Goal: Task Accomplishment & Management: Manage account settings

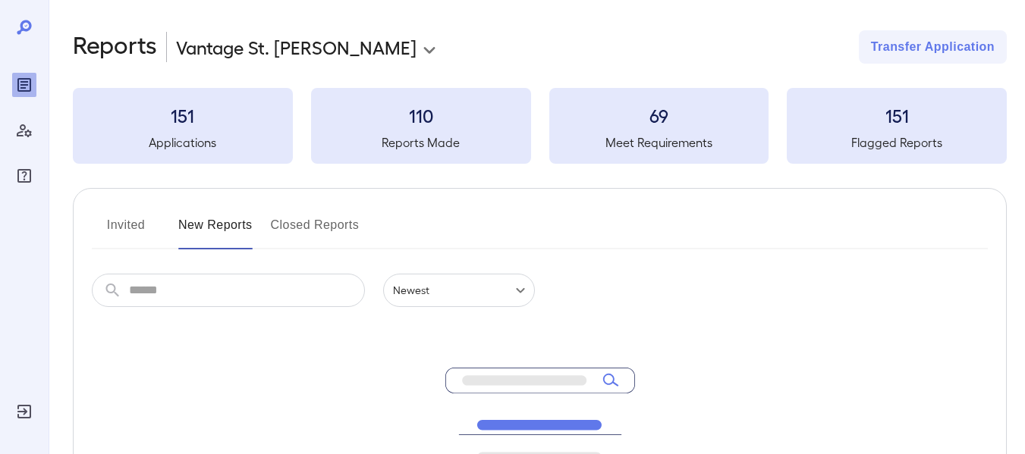
click at [313, 227] on button "Closed Reports" at bounding box center [315, 231] width 89 height 36
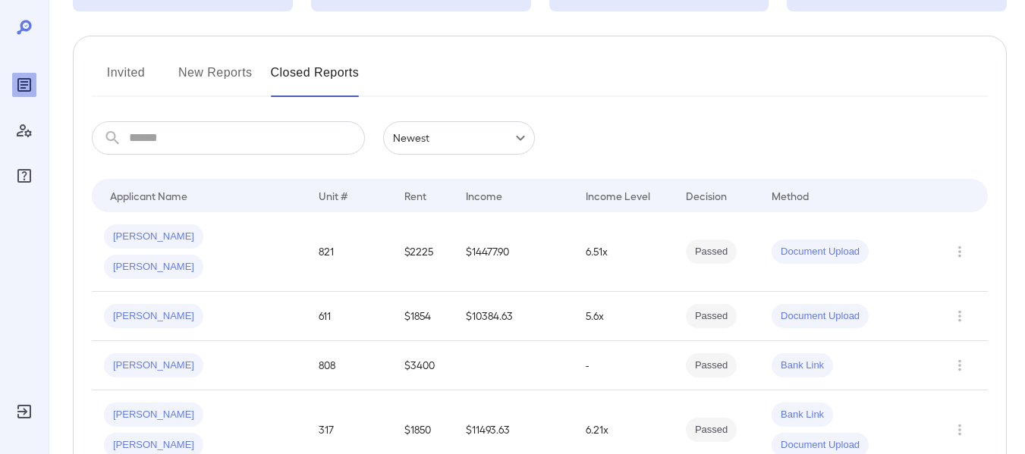
scroll to position [152, 0]
click at [218, 70] on button "New Reports" at bounding box center [215, 79] width 74 height 36
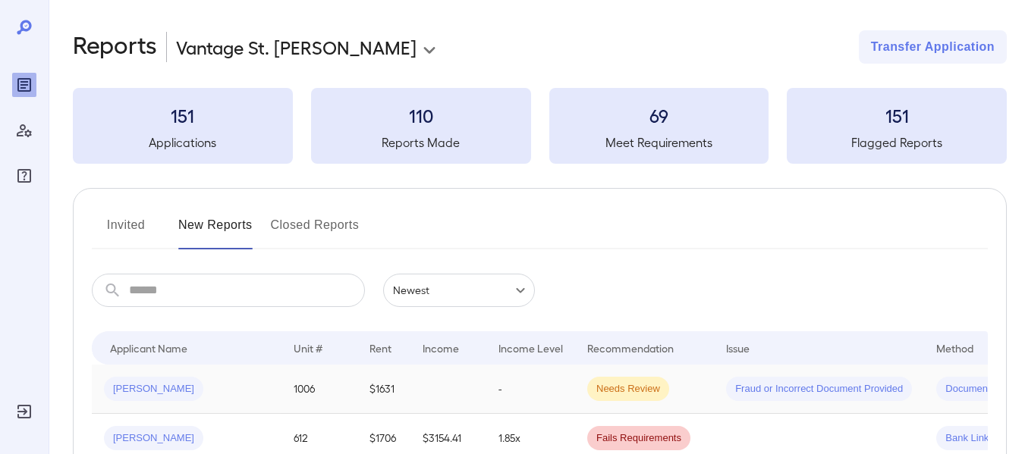
click at [124, 387] on span "[PERSON_NAME]" at bounding box center [153, 389] width 99 height 14
click at [257, 297] on input "text" at bounding box center [247, 290] width 236 height 33
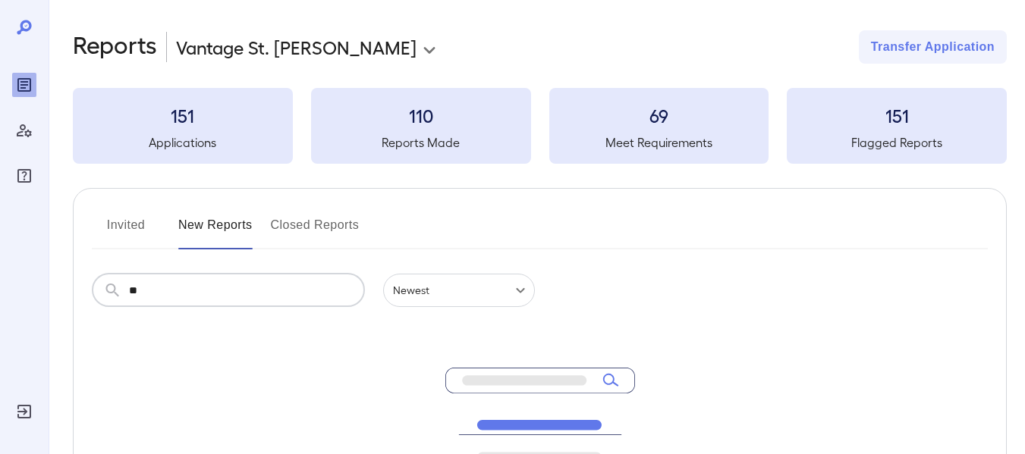
type input "*"
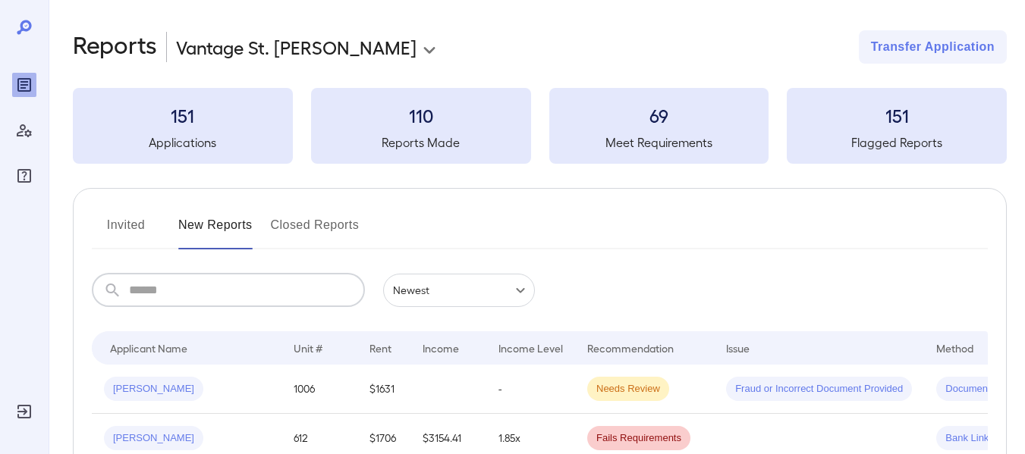
click at [124, 222] on button "Invited" at bounding box center [126, 231] width 68 height 36
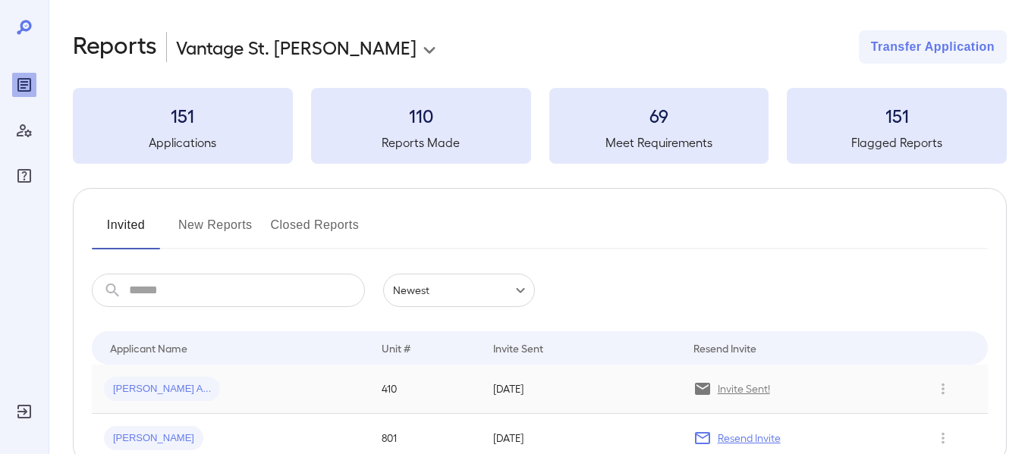
click at [127, 390] on span "[PERSON_NAME] A..." at bounding box center [162, 389] width 116 height 14
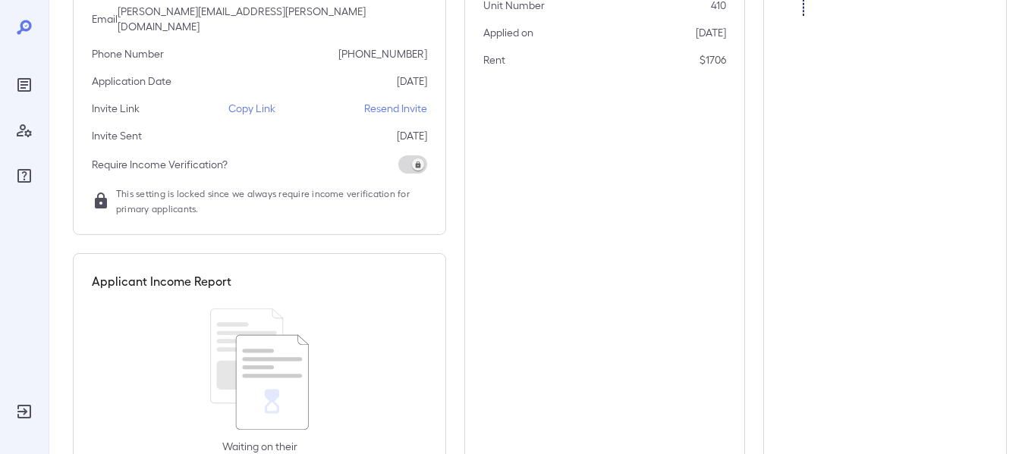
scroll to position [195, 0]
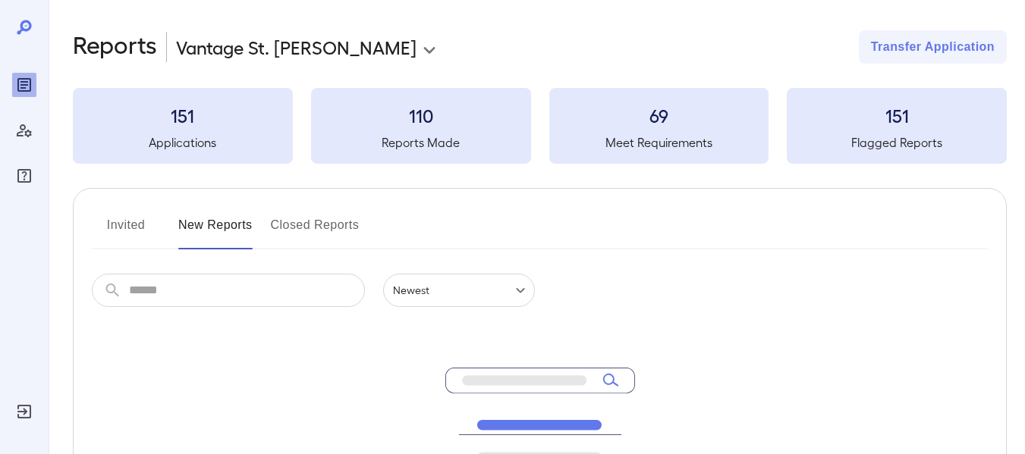
click at [107, 223] on button "Invited" at bounding box center [126, 231] width 68 height 36
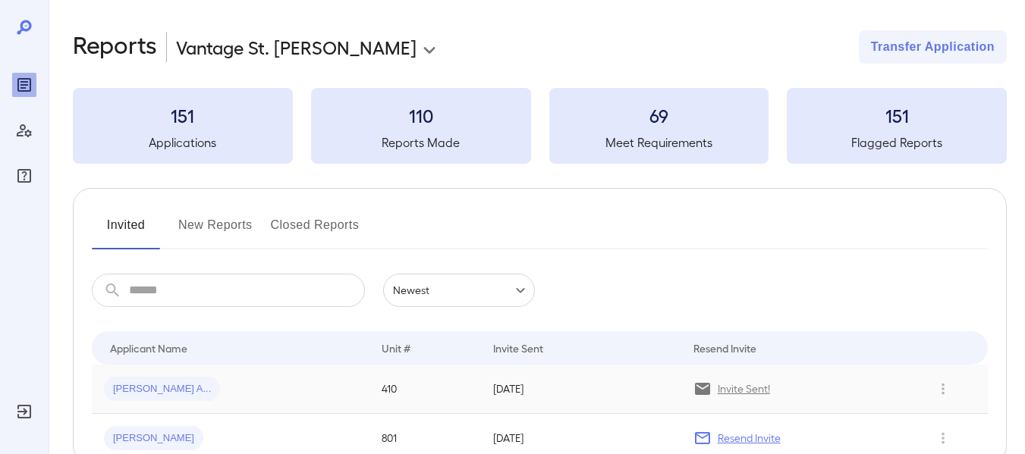
click at [135, 391] on span "[PERSON_NAME] A..." at bounding box center [162, 389] width 116 height 14
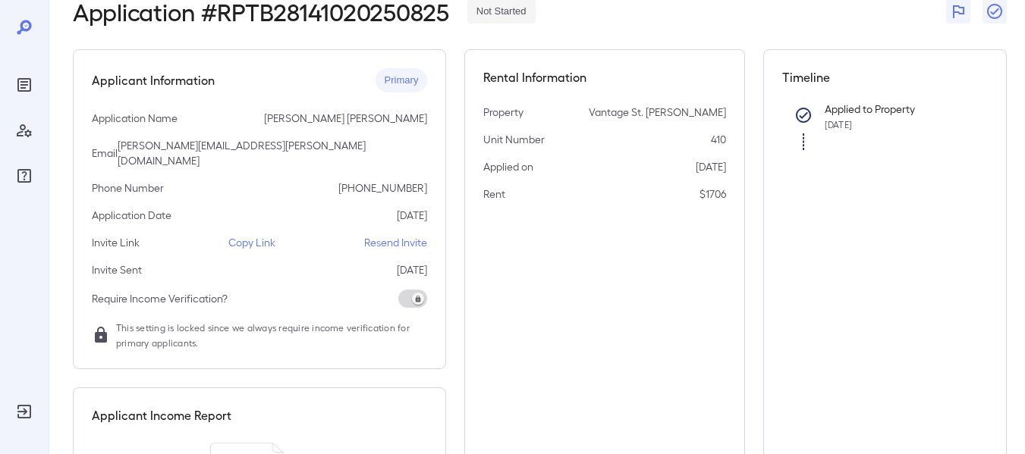
scroll to position [271, 0]
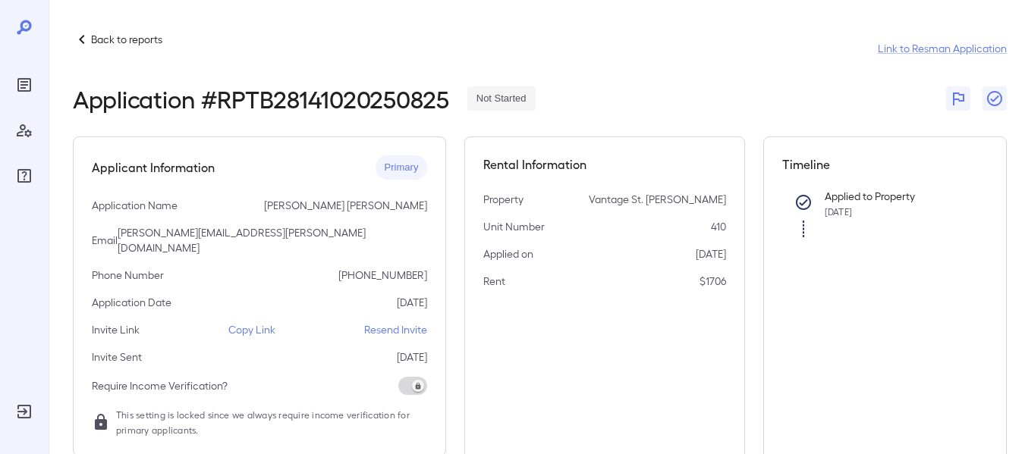
click at [395, 322] on p "Resend Invite" at bounding box center [395, 329] width 63 height 15
click at [929, 49] on link "Link to Resman Application" at bounding box center [942, 48] width 129 height 15
